Goal: Find contact information: Find contact information

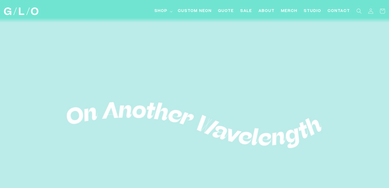
click at [15, 9] on img at bounding box center [21, 11] width 34 height 8
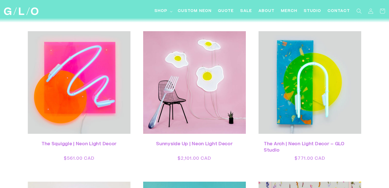
scroll to position [1090, 0]
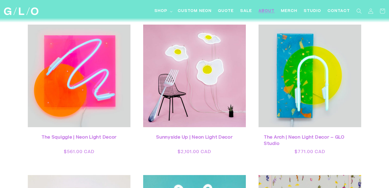
click at [265, 12] on span "About" at bounding box center [266, 11] width 16 height 6
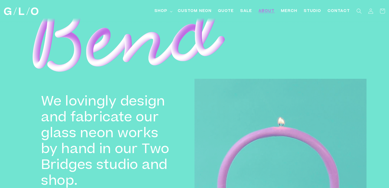
scroll to position [582, 0]
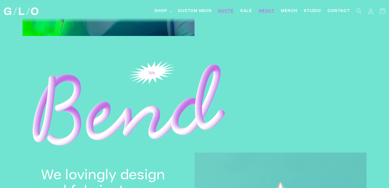
click at [221, 11] on span "Quote" at bounding box center [226, 11] width 16 height 6
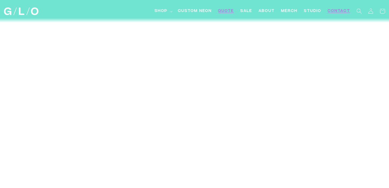
click at [337, 11] on span "Contact" at bounding box center [338, 11] width 22 height 6
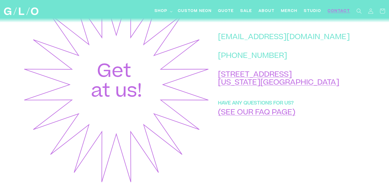
scroll to position [246, 0]
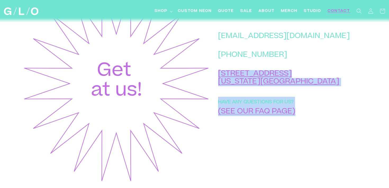
drag, startPoint x: 327, startPoint y: 95, endPoint x: 244, endPoint y: 87, distance: 84.2
click at [244, 87] on div "[EMAIL_ADDRESS][DOMAIN_NAME] [PHONE_NUMBER] [STREET_ADDRESS][US_STATE] HAVE ANY…" at bounding box center [288, 83] width 156 height 199
copy div "[STREET_ADDRESS][US_STATE] HAVE ANY QUESTIONS FOR US? (SEE OUR FAQ PAGE)"
